Goal: Transaction & Acquisition: Purchase product/service

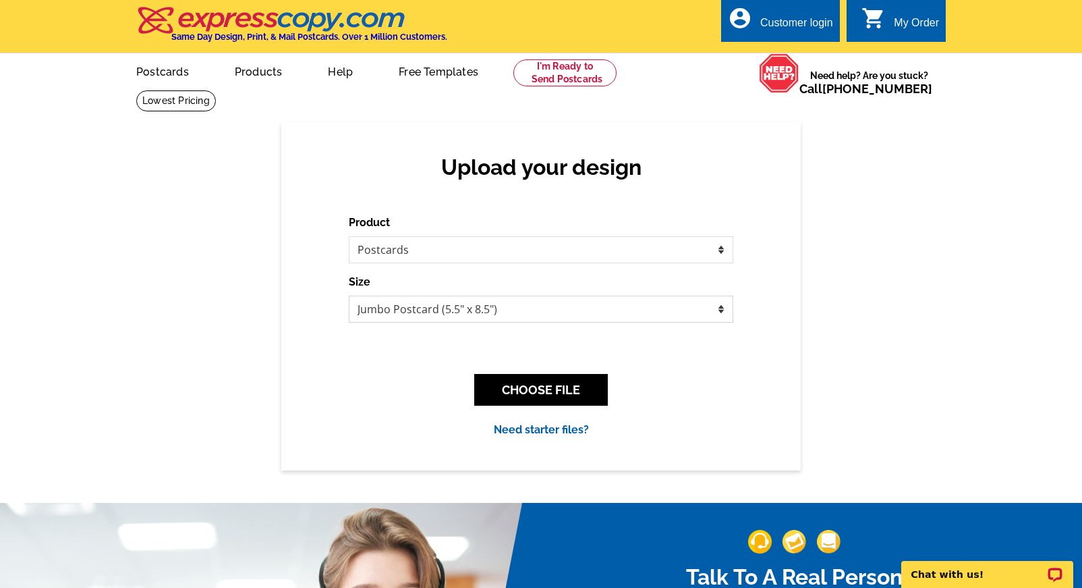
select select "14"
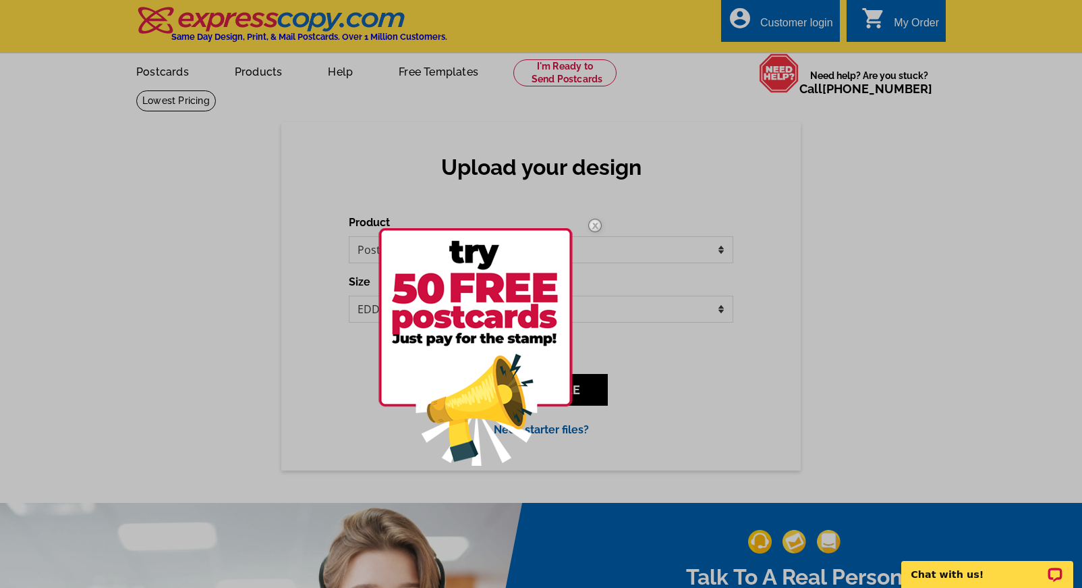
click at [594, 221] on img at bounding box center [595, 225] width 39 height 39
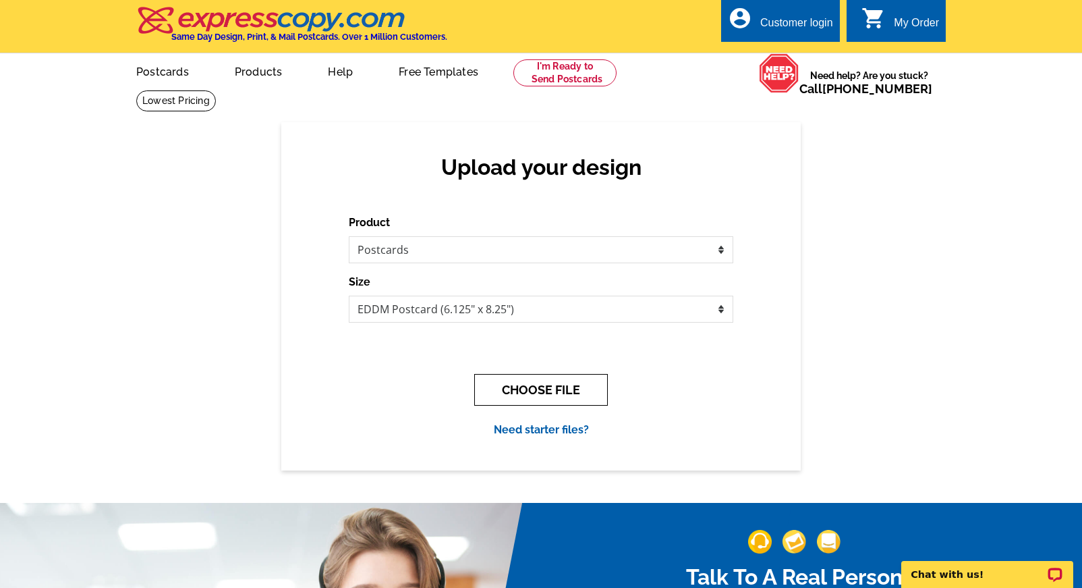
click at [531, 391] on button "CHOOSE FILE" at bounding box center [541, 390] width 134 height 32
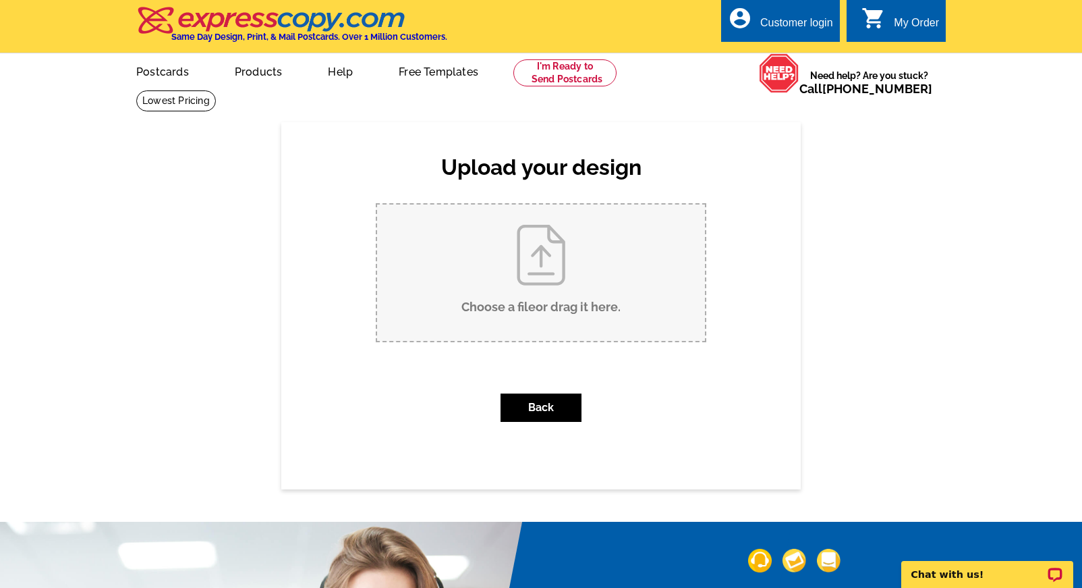
click at [536, 262] on input "Choose a file or drag it here ." at bounding box center [541, 272] width 328 height 136
type input "C:\fakepath\October Postcard Front.jpg"
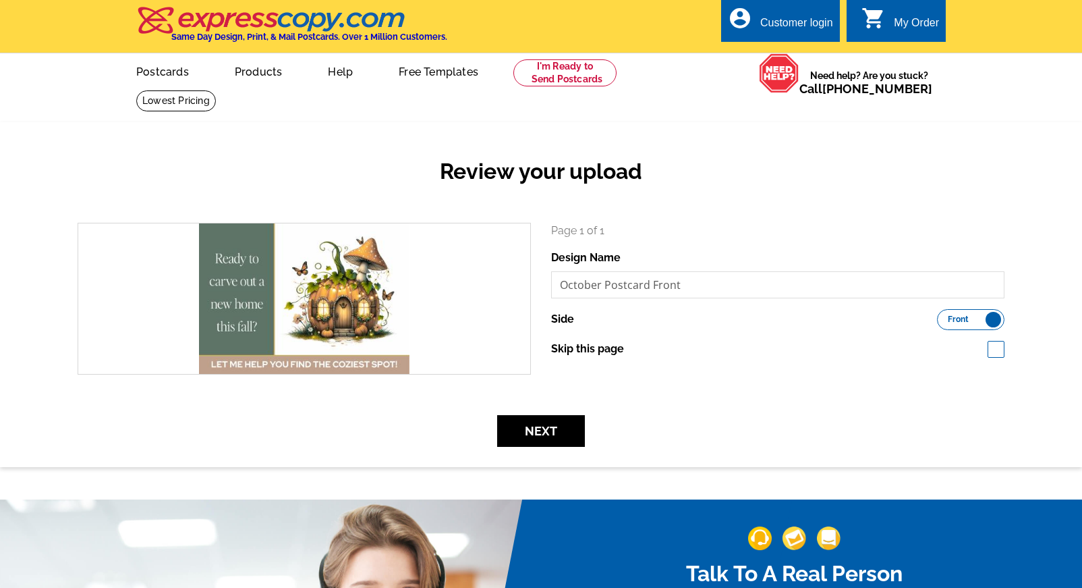
click at [709, 308] on div "Page 1 of 1 Design Name October Postcard Front Side Front Back Skip this page" at bounding box center [777, 290] width 453 height 134
click at [986, 315] on label "Front Back" at bounding box center [970, 319] width 67 height 21
click at [944, 316] on input "Front Back" at bounding box center [944, 316] width 0 height 0
click at [981, 316] on span "Back" at bounding box center [988, 319] width 20 height 7
click at [944, 316] on input "Front Back" at bounding box center [944, 316] width 0 height 0
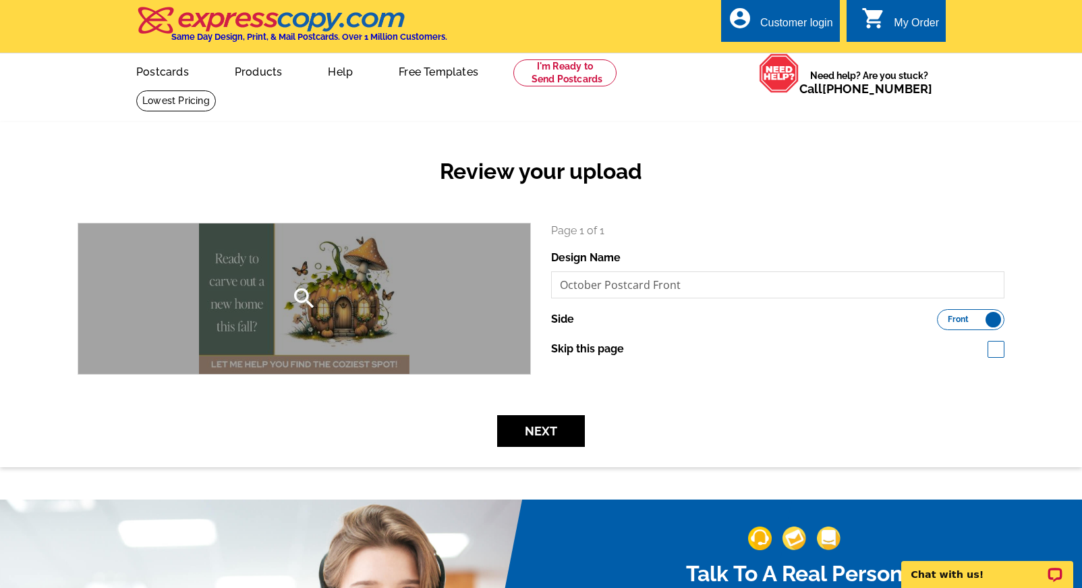
click at [329, 311] on div "search" at bounding box center [304, 298] width 452 height 150
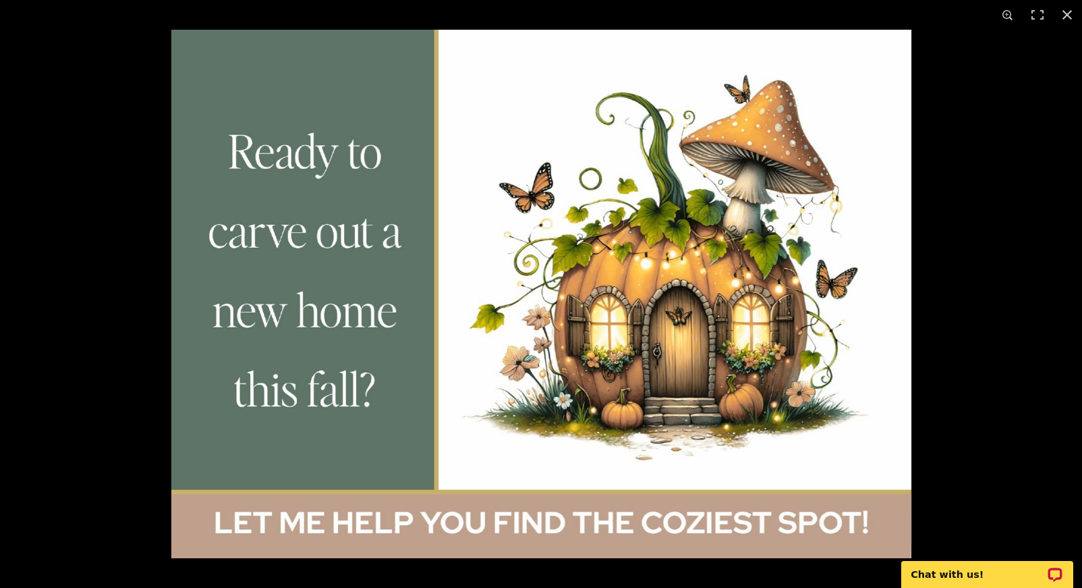
click at [329, 311] on img at bounding box center [541, 294] width 740 height 528
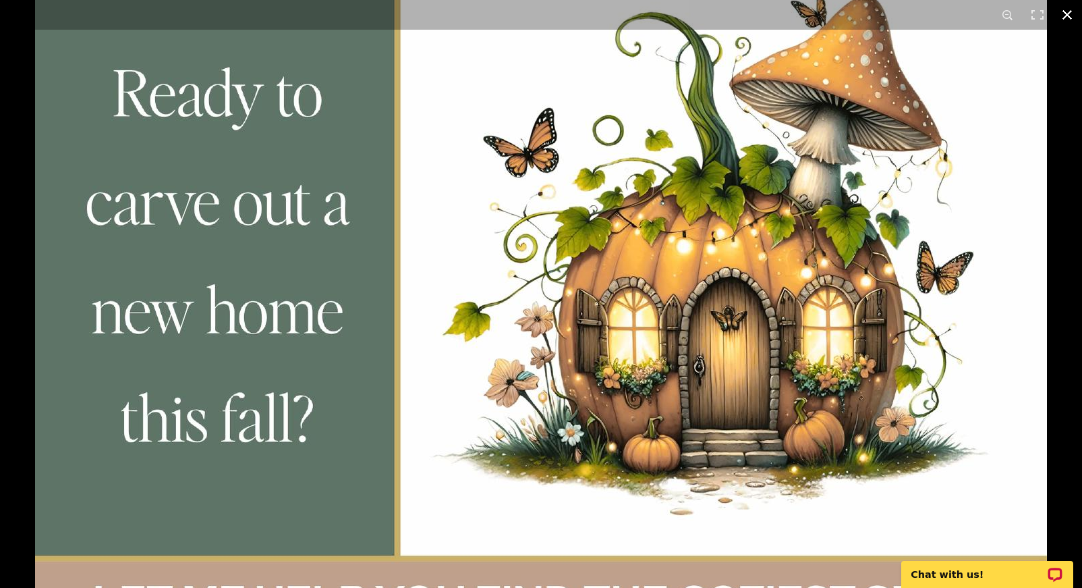
click at [1066, 14] on button at bounding box center [1068, 15] width 30 height 30
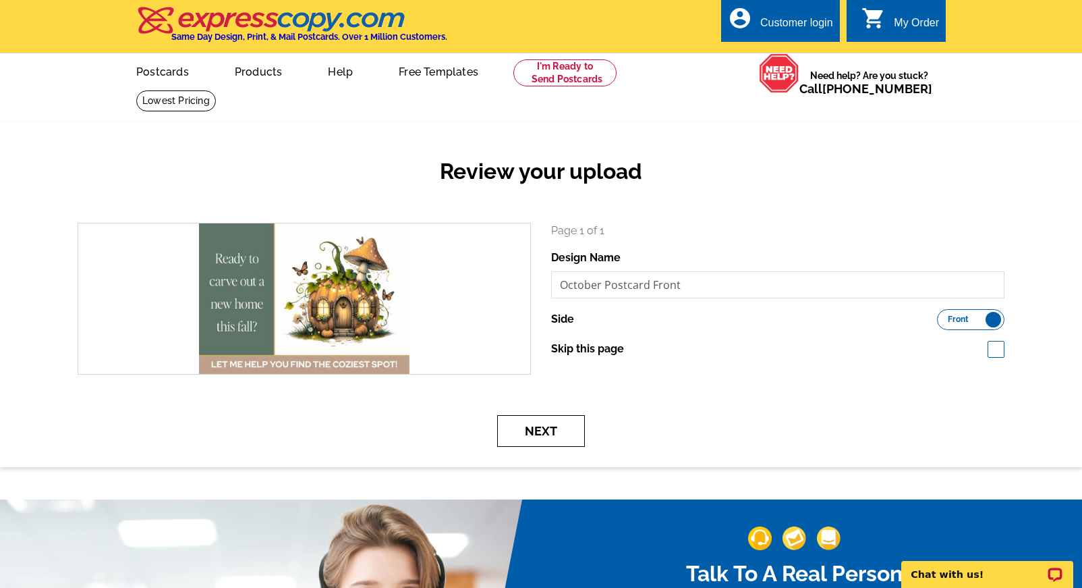
click at [563, 424] on button "Next" at bounding box center [541, 431] width 88 height 32
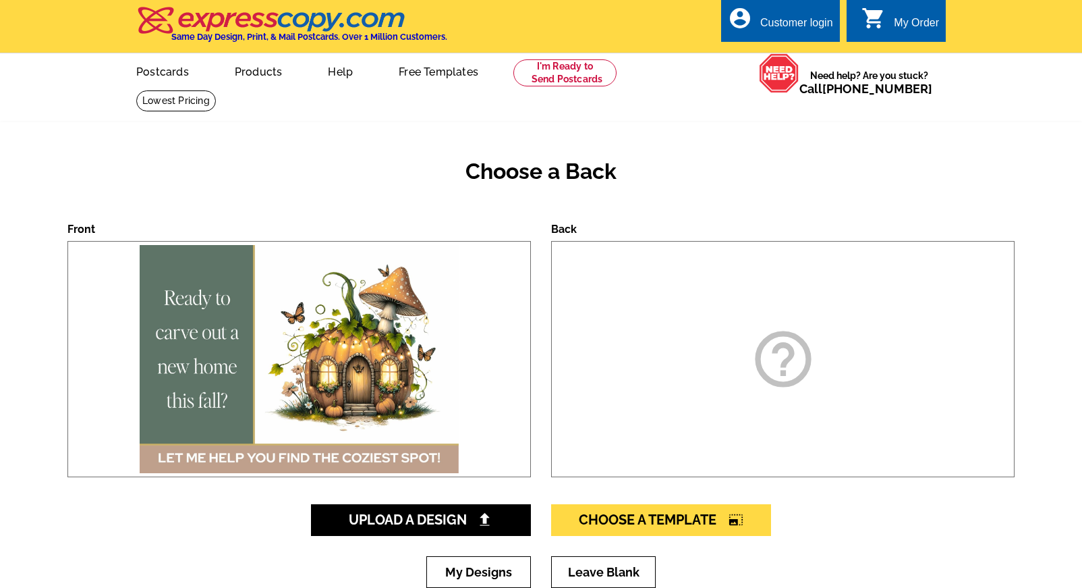
click at [793, 372] on icon "help_outline" at bounding box center [783, 358] width 67 height 67
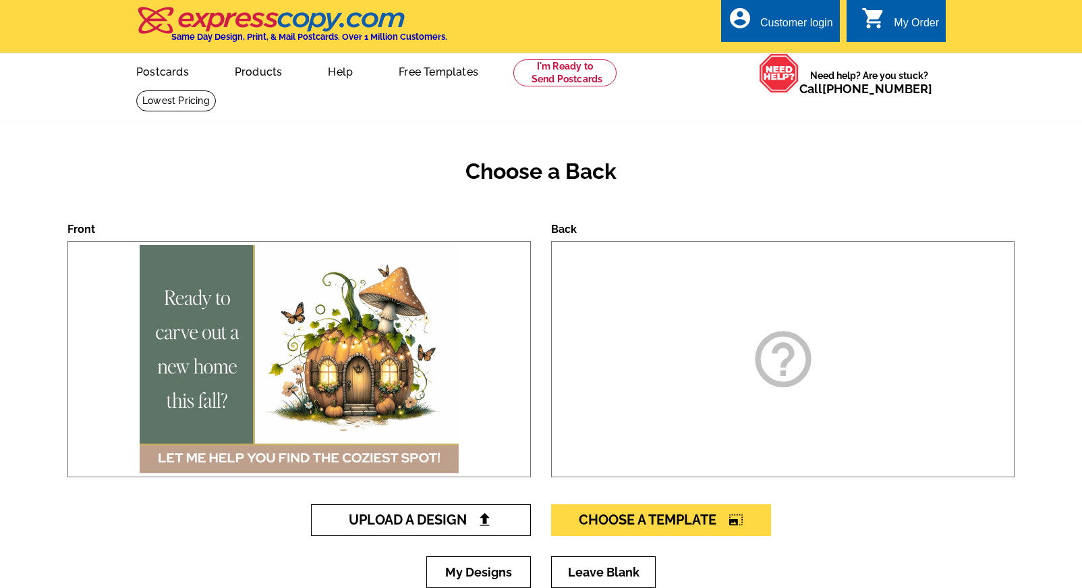
click at [414, 523] on span "Upload A Design" at bounding box center [421, 519] width 145 height 16
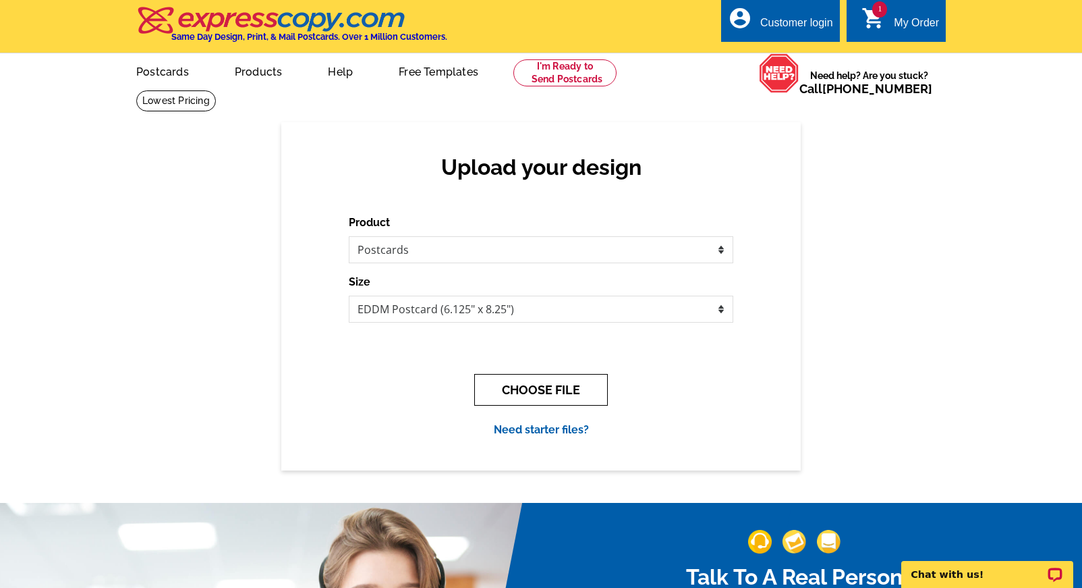
click at [559, 394] on button "CHOOSE FILE" at bounding box center [541, 390] width 134 height 32
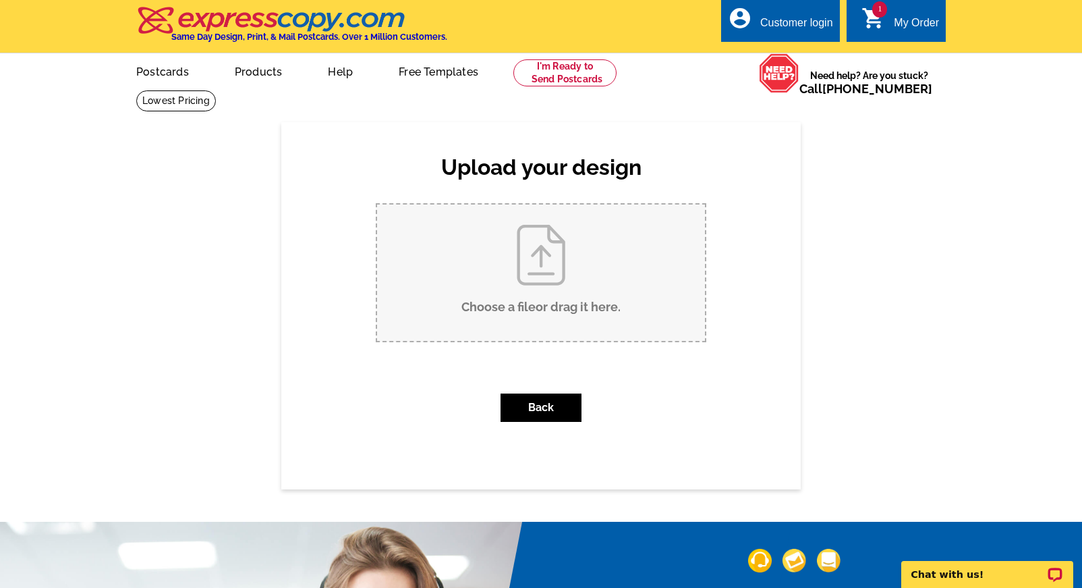
click at [528, 249] on input "Choose a file or drag it here ." at bounding box center [541, 272] width 328 height 136
type input "C:\fakepath\October Postcard Back.jpg"
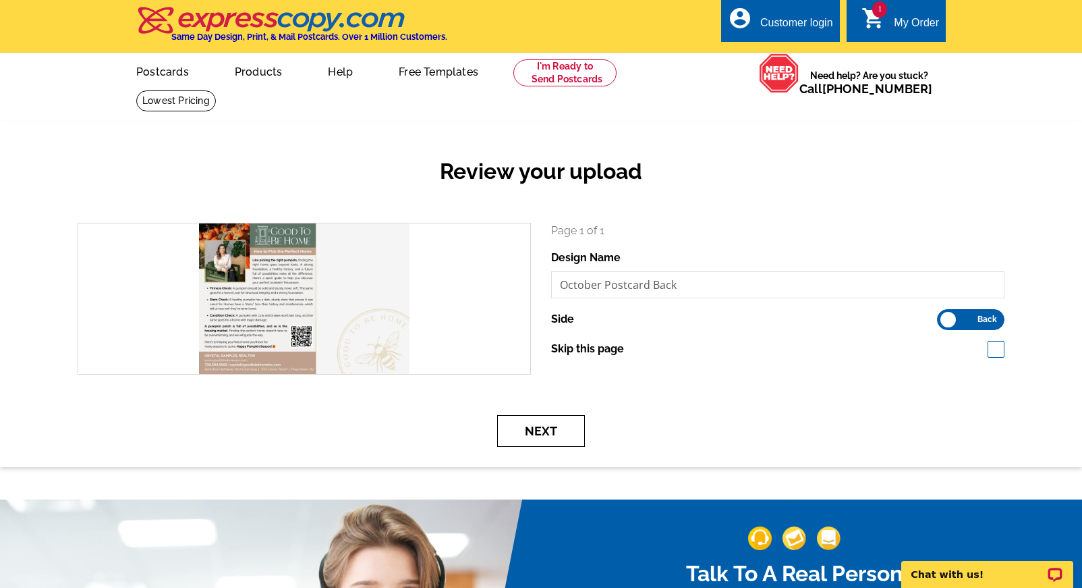
click at [549, 435] on button "Next" at bounding box center [541, 431] width 88 height 32
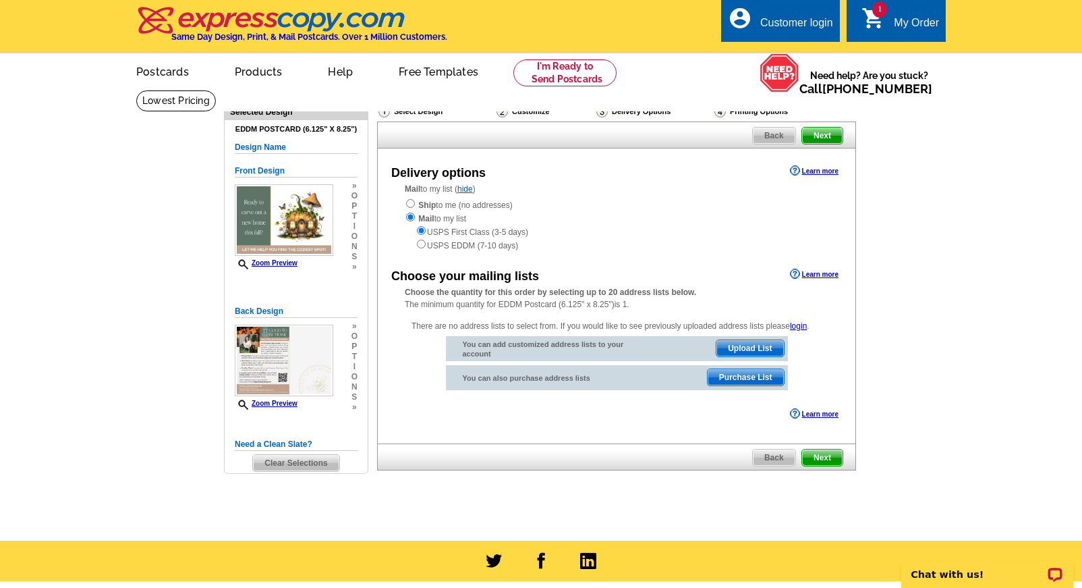
click at [422, 240] on input "radio" at bounding box center [421, 244] width 9 height 9
radio input "true"
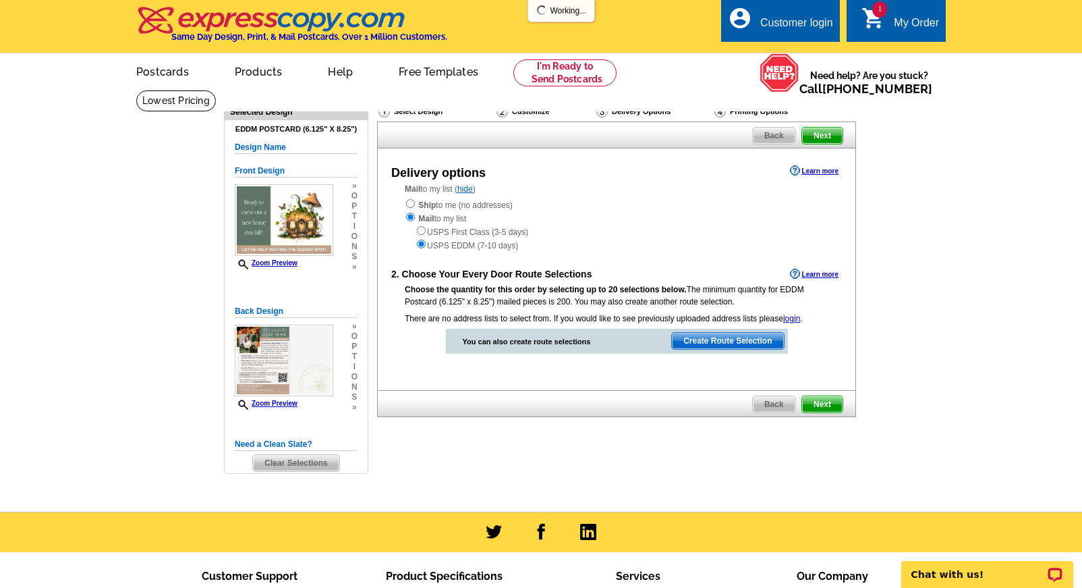
click at [739, 333] on span "Create Route Selection" at bounding box center [727, 341] width 111 height 16
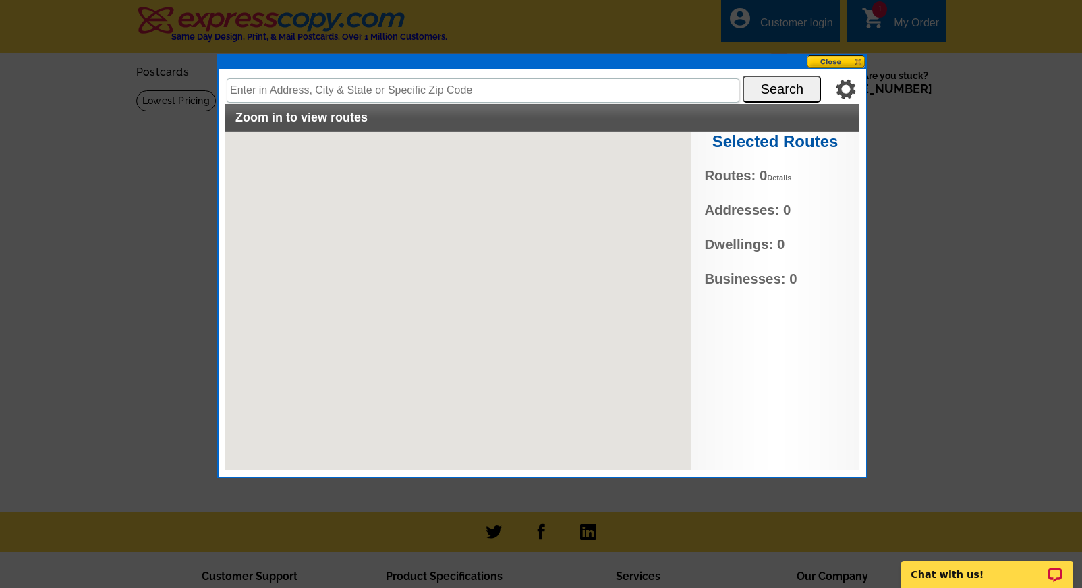
click at [836, 59] on button at bounding box center [836, 61] width 59 height 13
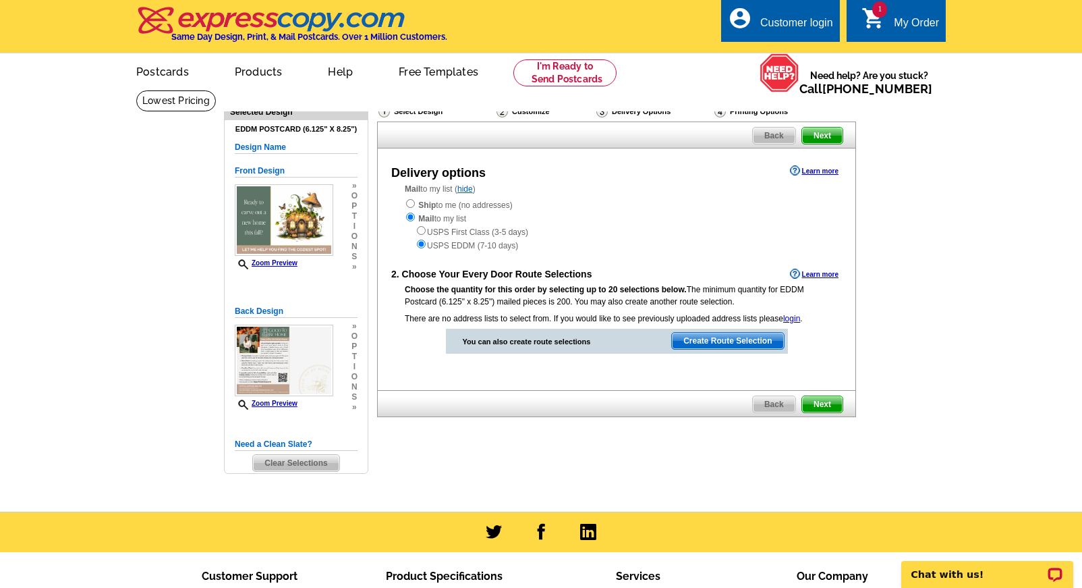
click at [474, 226] on div "USPS First Class (3-5 days) USPS EDDM (7-10 days)" at bounding box center [617, 238] width 424 height 27
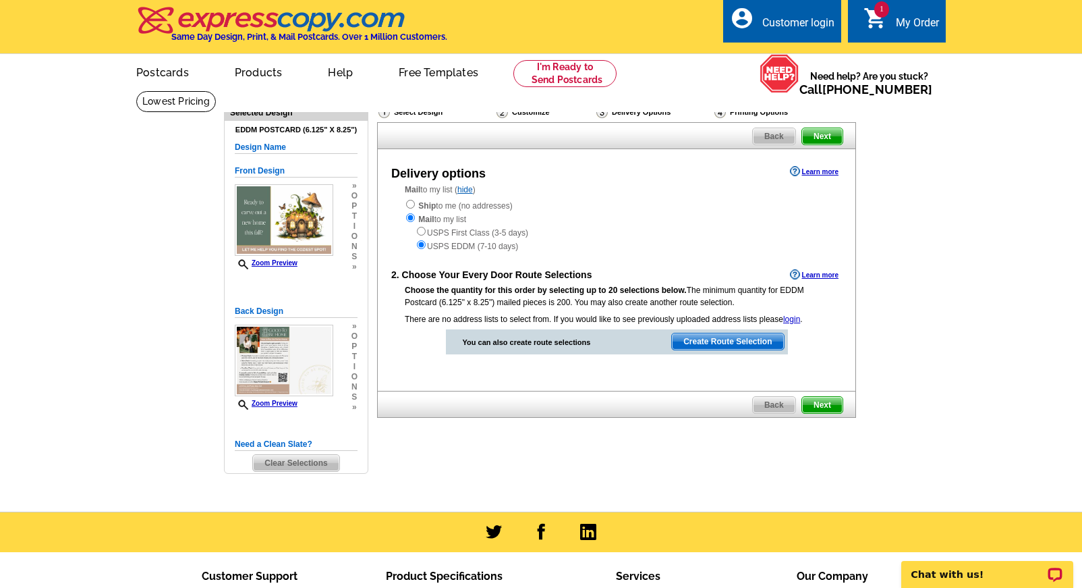
click at [422, 227] on input "radio" at bounding box center [421, 231] width 9 height 9
radio input "true"
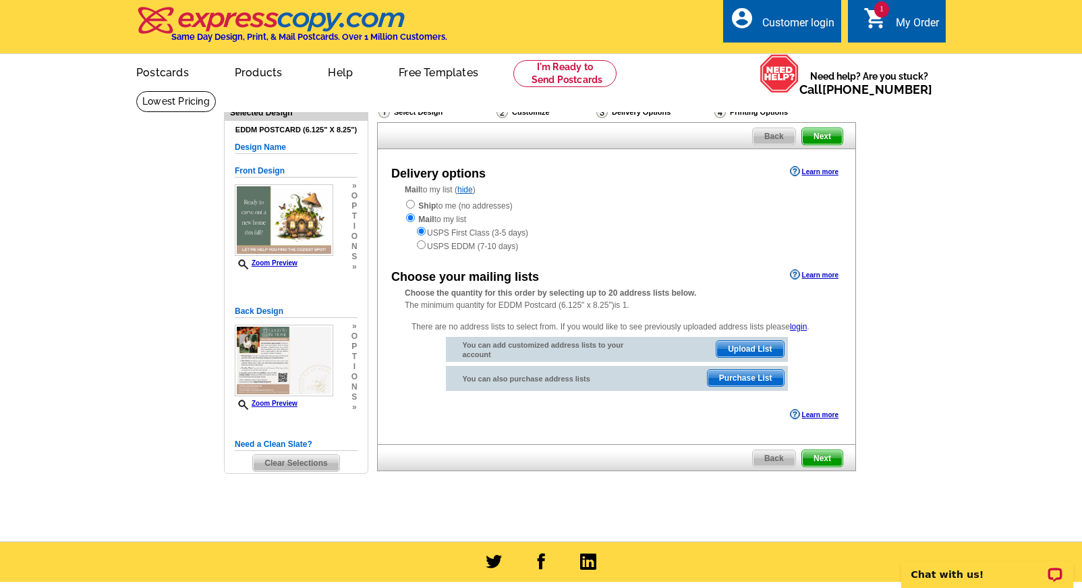
click at [746, 341] on span "Upload List" at bounding box center [750, 349] width 67 height 16
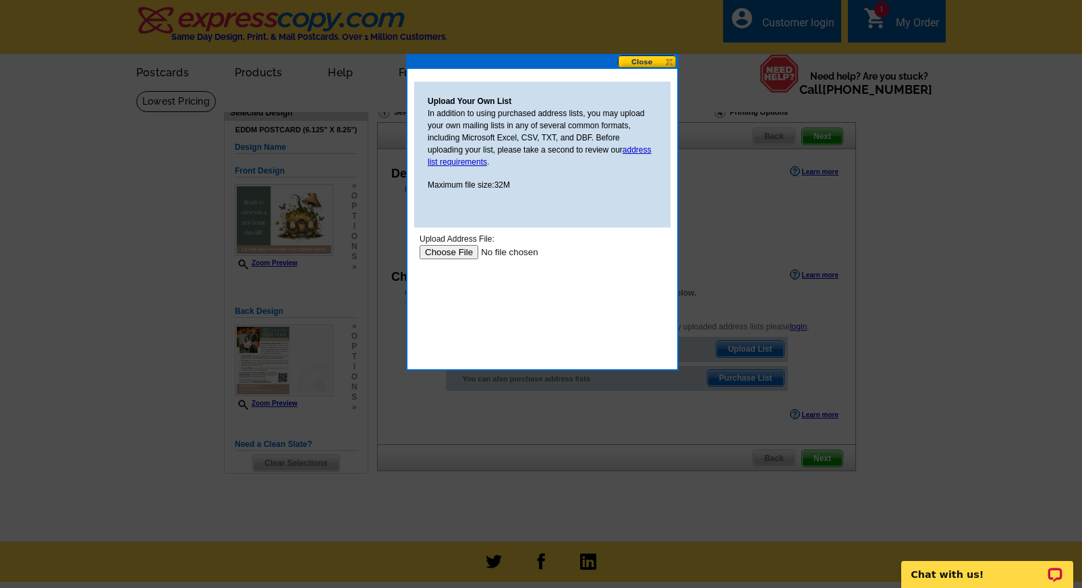
click at [437, 250] on input "file" at bounding box center [505, 252] width 171 height 14
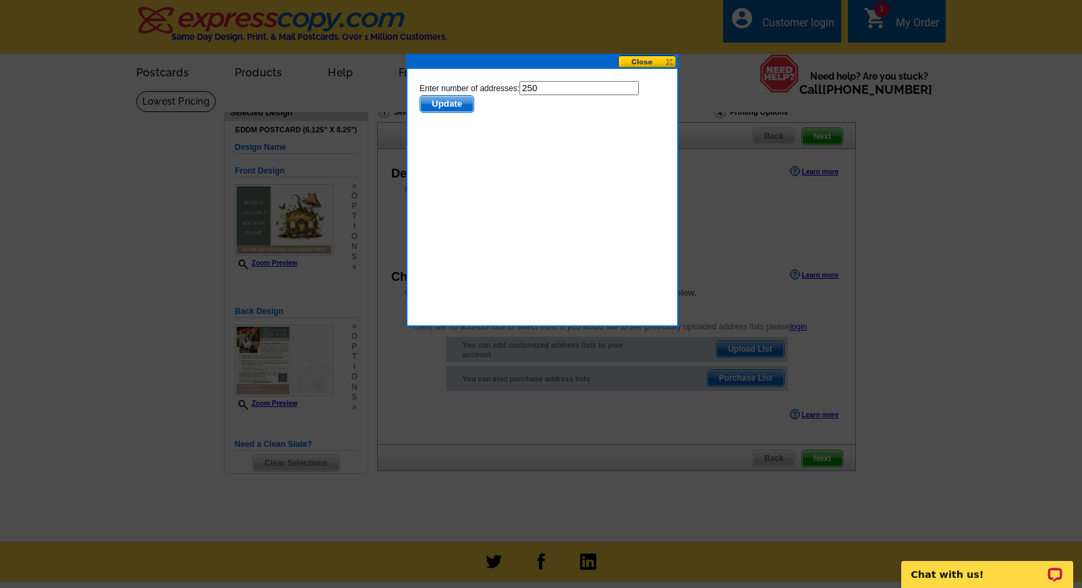
click at [449, 103] on span "Update" at bounding box center [446, 104] width 53 height 16
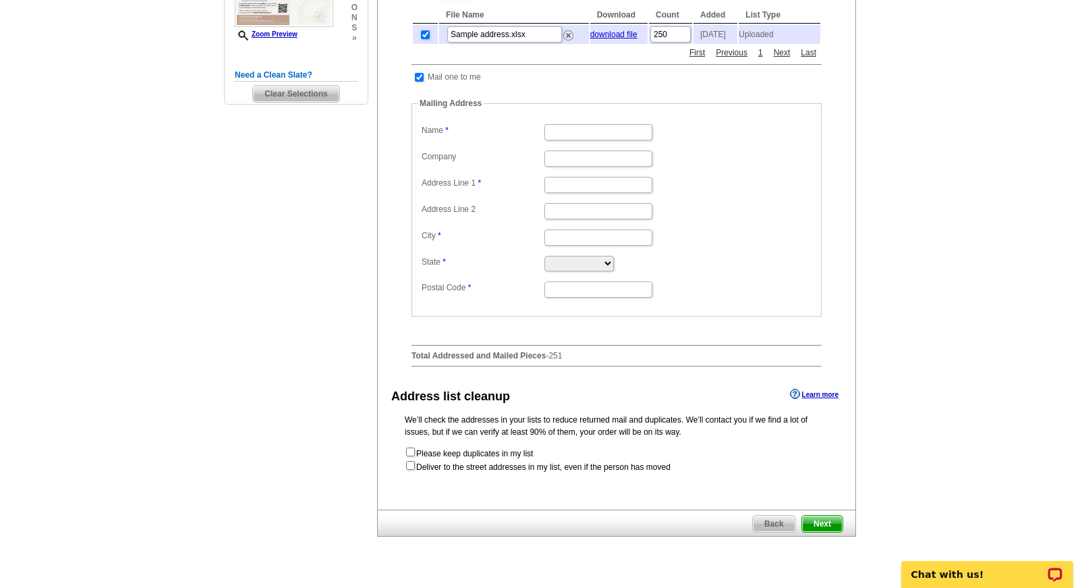
scroll to position [422, 0]
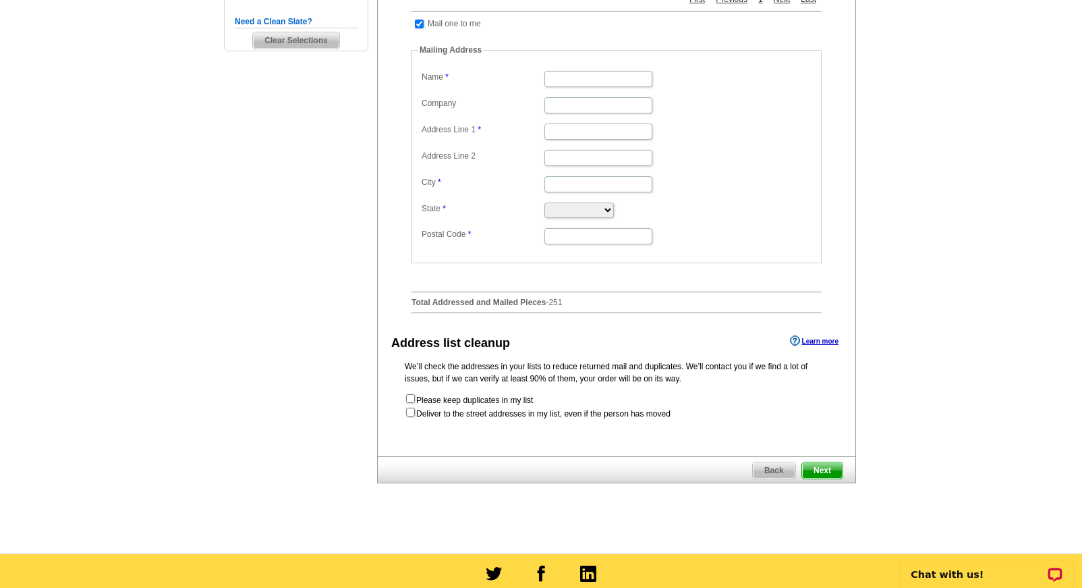
click at [827, 467] on span "Next" at bounding box center [822, 470] width 40 height 16
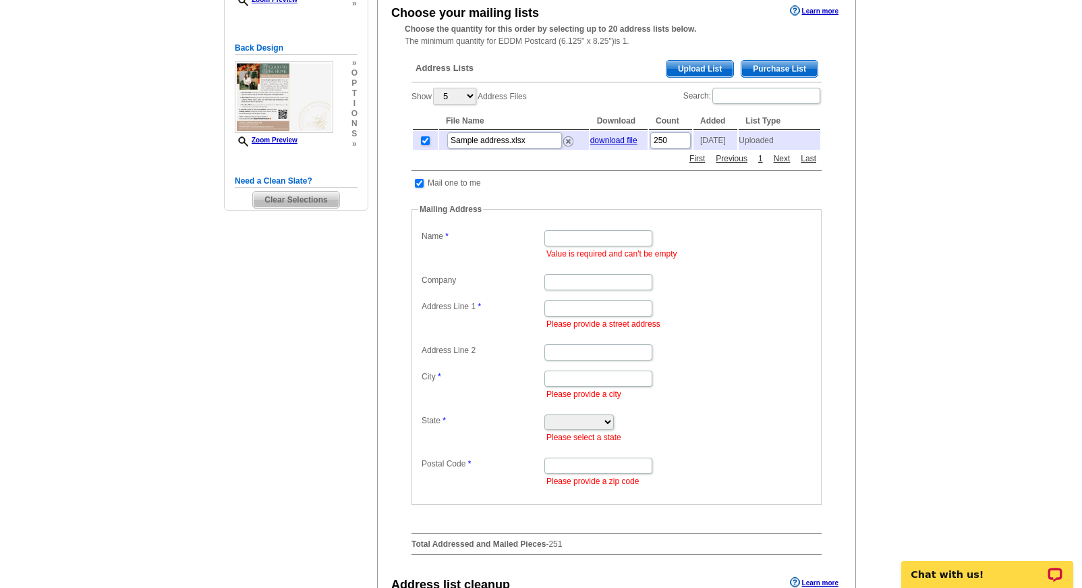
scroll to position [256, 0]
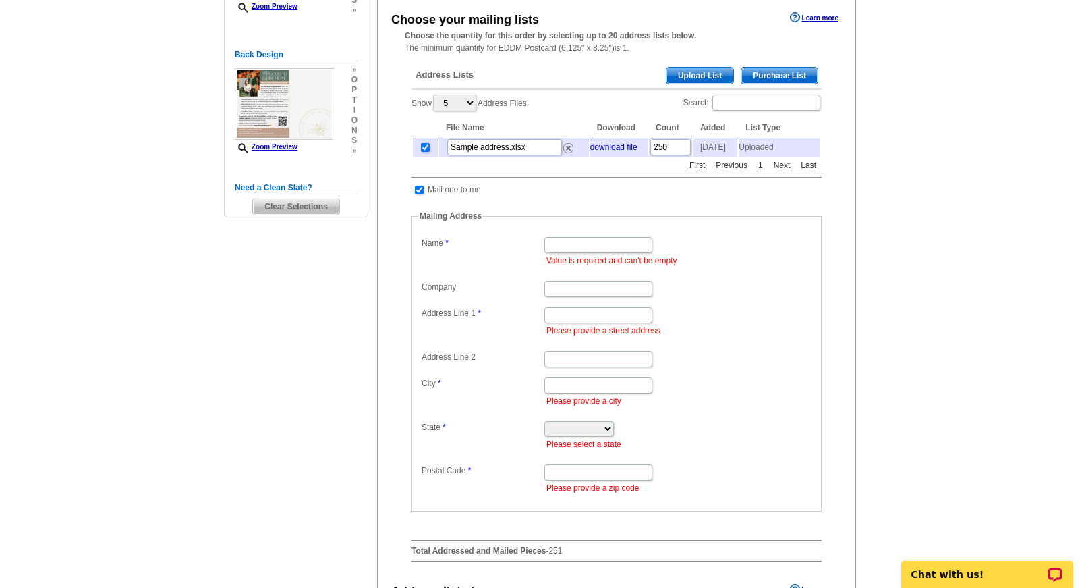
click at [415, 189] on input "checkbox" at bounding box center [419, 190] width 9 height 9
checkbox input "false"
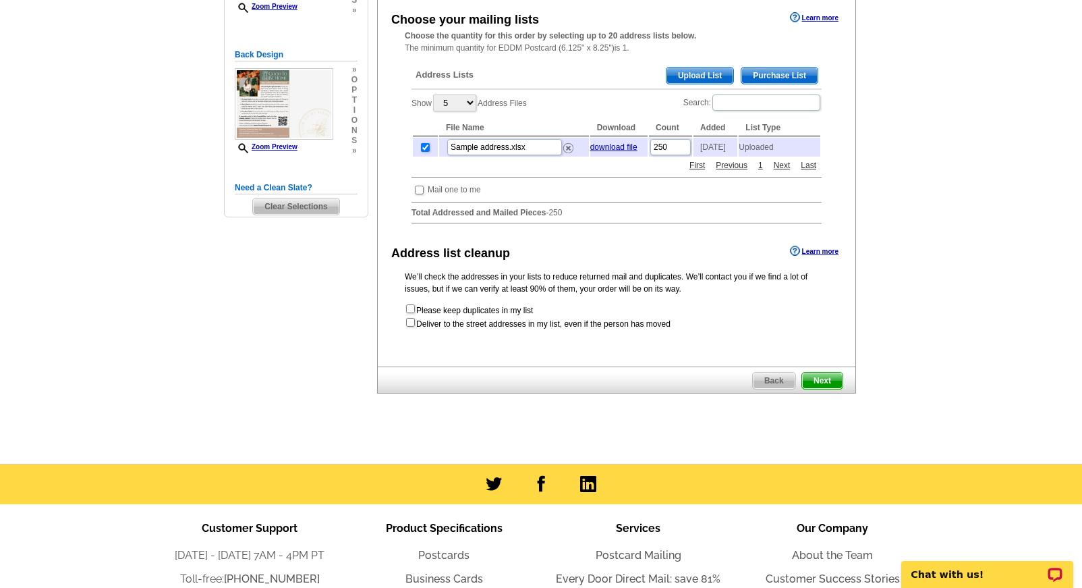
click at [410, 319] on input "checkbox" at bounding box center [410, 322] width 9 height 9
checkbox input "true"
radio input "true"
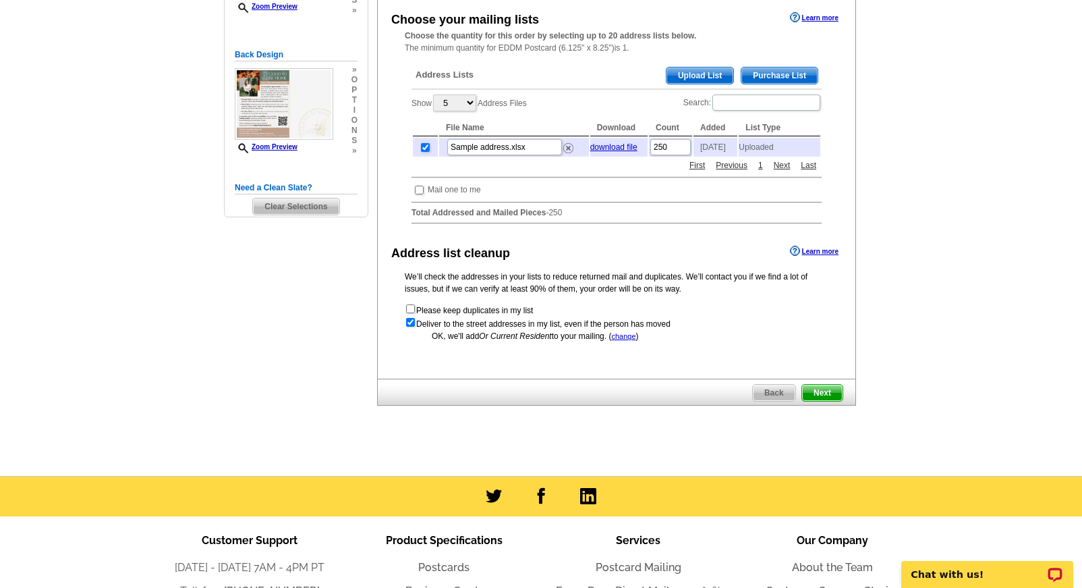
scroll to position [0, 0]
click at [831, 391] on span "Next" at bounding box center [822, 393] width 40 height 16
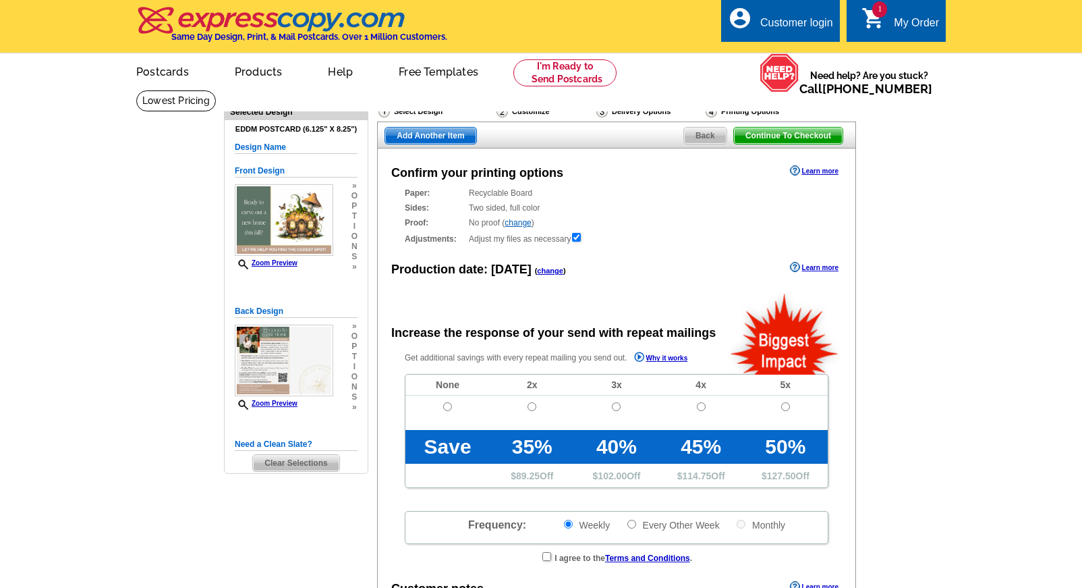
radio input "false"
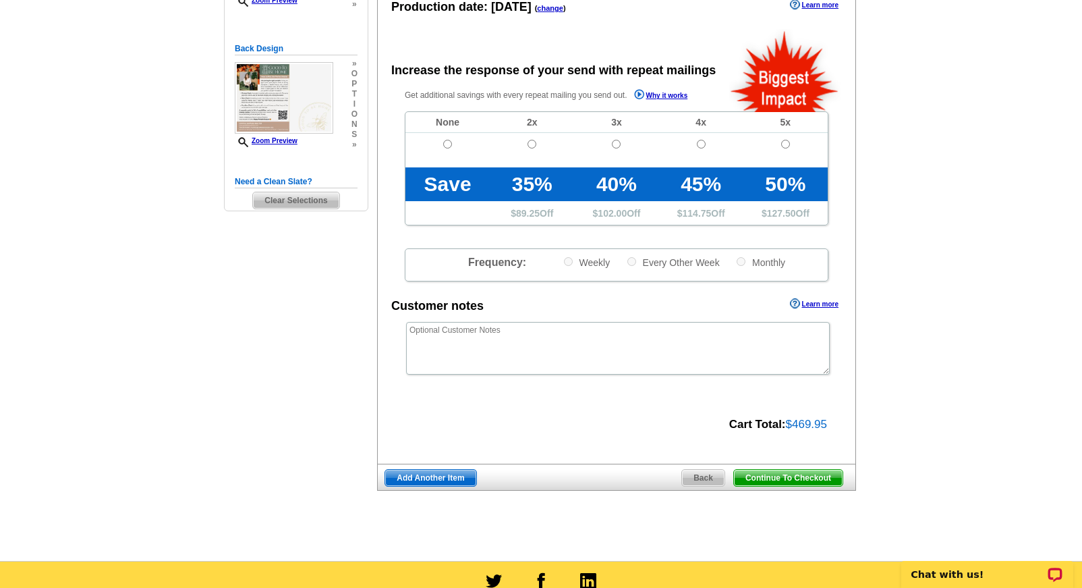
scroll to position [266, 0]
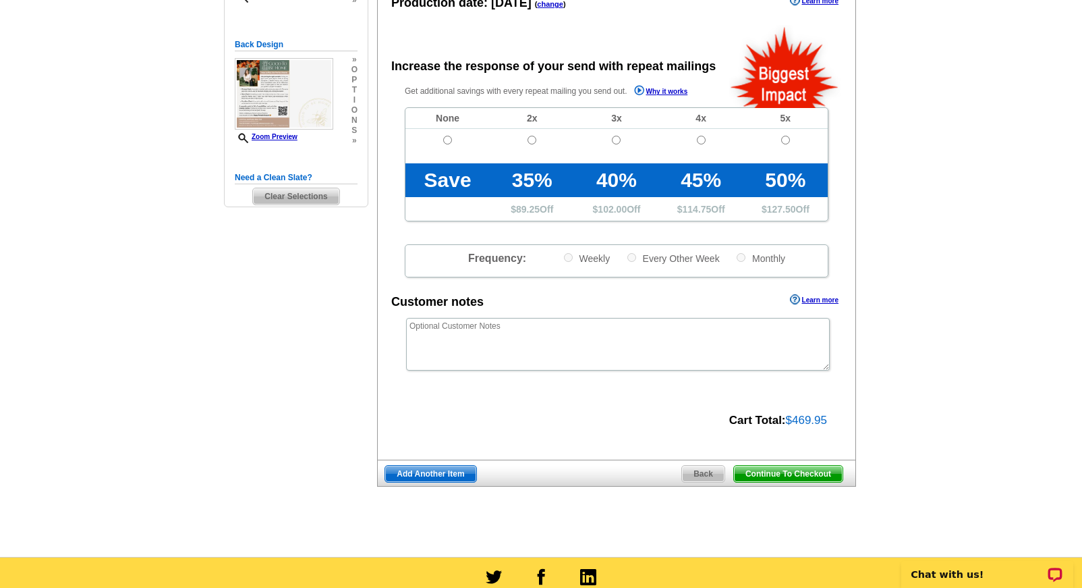
click at [785, 138] on input "radio" at bounding box center [785, 140] width 9 height 9
radio input "true"
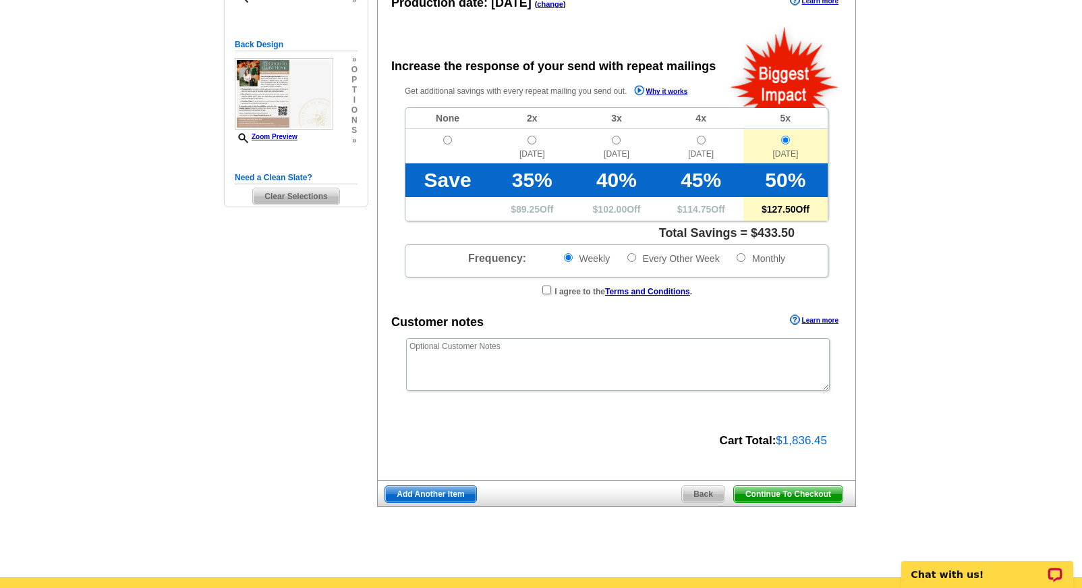
click at [532, 140] on input "radio" at bounding box center [532, 140] width 9 height 9
radio input "true"
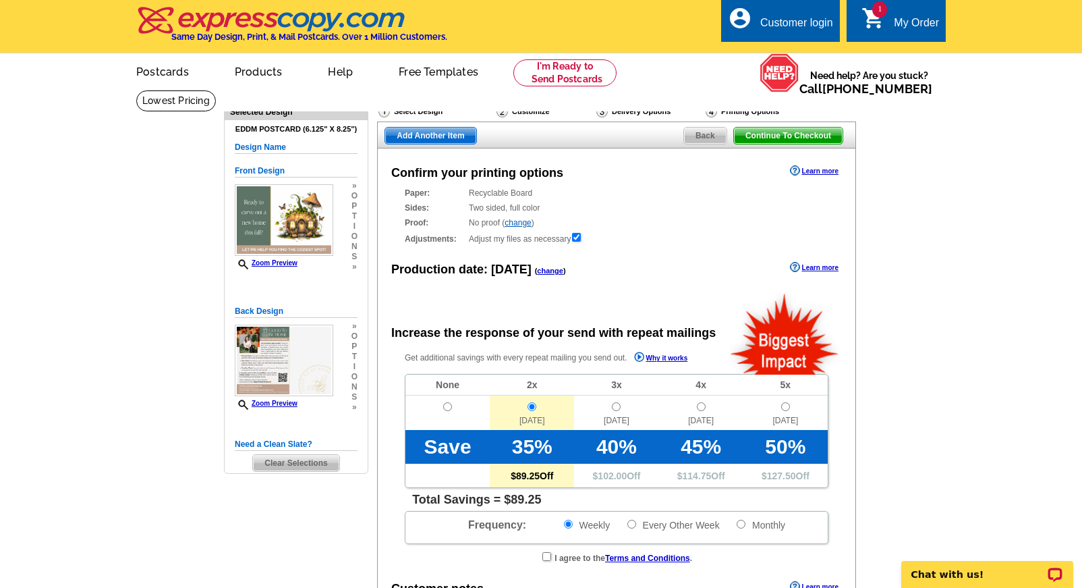
scroll to position [0, 0]
